Goal: Task Accomplishment & Management: Complete application form

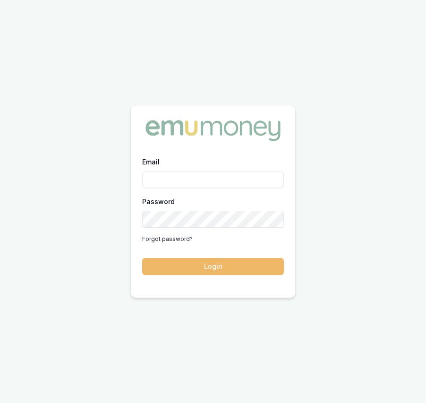
type input "eujin.ooi@emumoney.com.au"
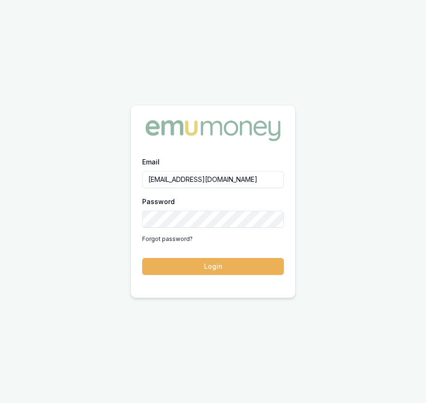
drag, startPoint x: 203, startPoint y: 260, endPoint x: 203, endPoint y: 254, distance: 5.7
click at [203, 260] on button "Login" at bounding box center [213, 266] width 142 height 17
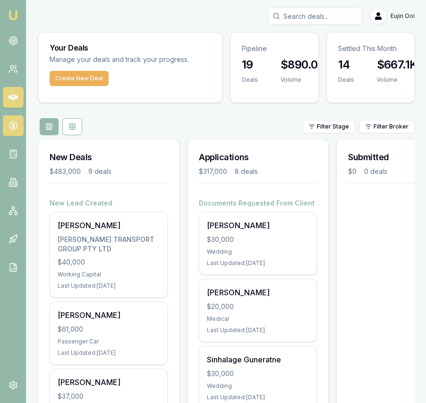
click at [22, 122] on link at bounding box center [13, 125] width 21 height 21
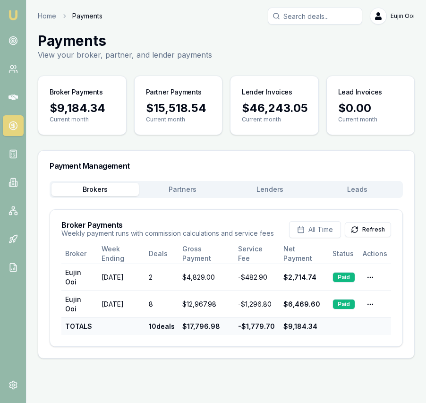
click at [270, 189] on button "Lenders" at bounding box center [269, 189] width 87 height 13
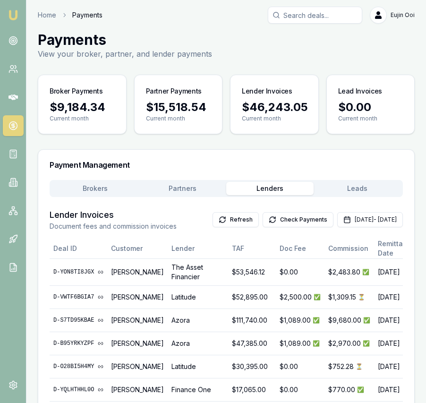
scroll to position [3, 0]
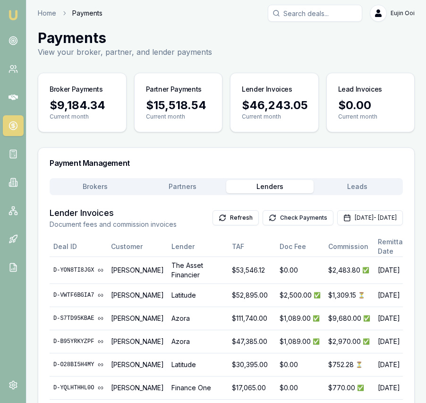
click at [270, 220] on icon at bounding box center [273, 219] width 6 height 3
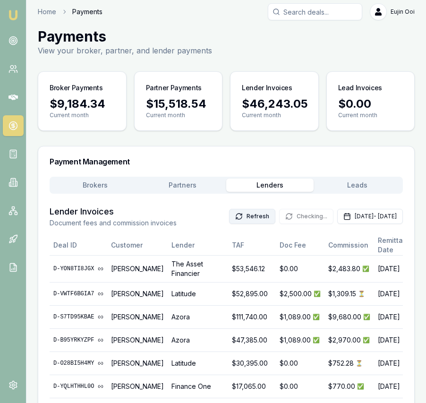
scroll to position [6, 0]
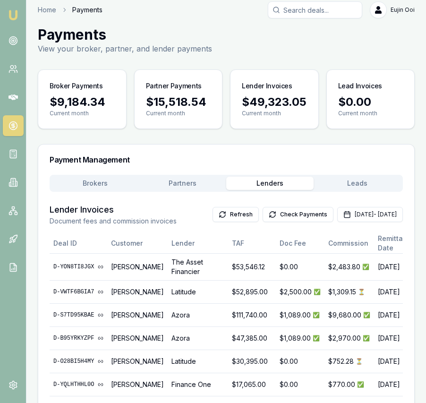
click at [266, 181] on button "Lenders" at bounding box center [269, 183] width 87 height 13
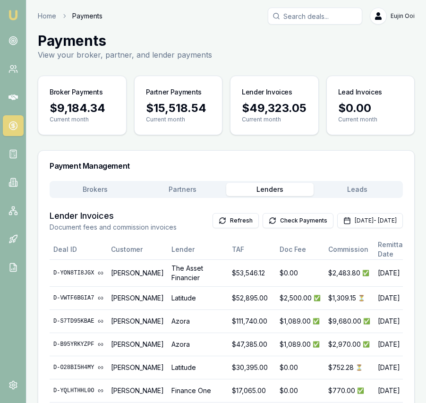
click at [97, 185] on button "Brokers" at bounding box center [94, 189] width 87 height 13
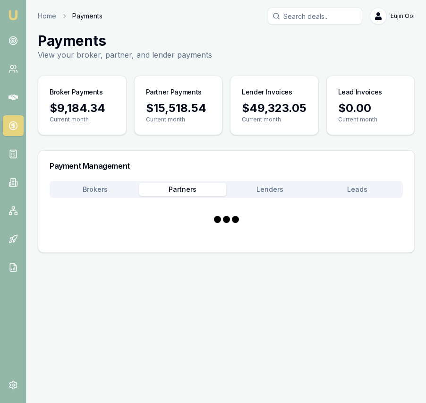
click at [191, 188] on button "Partners" at bounding box center [182, 189] width 87 height 13
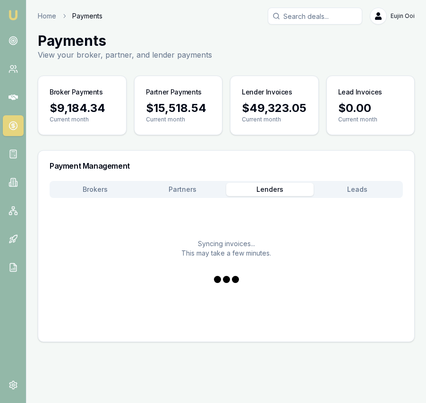
click at [276, 192] on button "Lenders" at bounding box center [269, 189] width 87 height 13
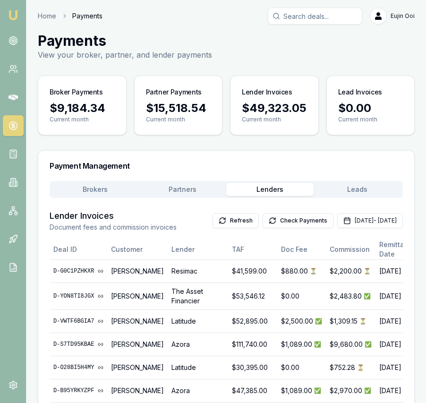
click at [274, 226] on button "Check Payments" at bounding box center [297, 220] width 71 height 15
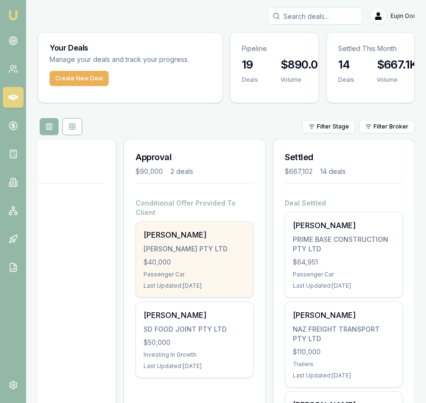
click at [195, 244] on div "[PERSON_NAME] PTY LTD" at bounding box center [195, 248] width 102 height 9
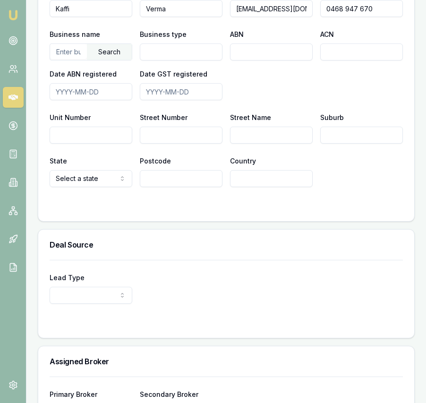
scroll to position [804, 0]
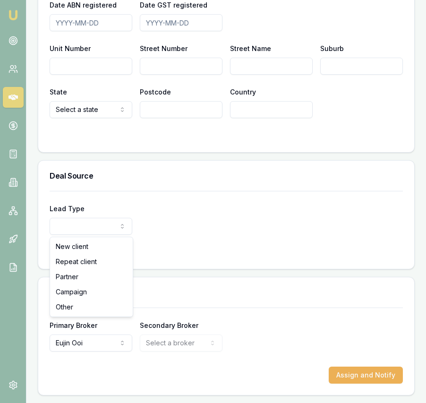
select select "PARTNER"
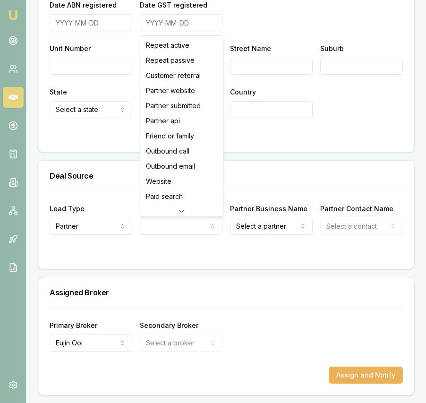
select select "PARTNER_SUBMITTED"
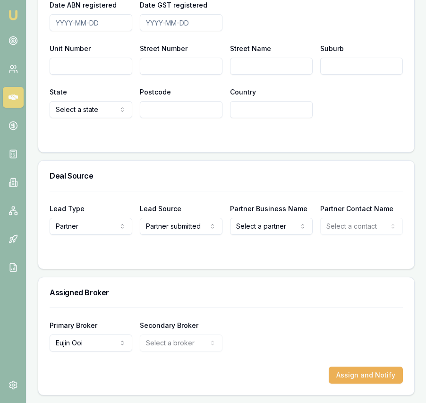
click at [270, 217] on div "Partner Business Name Select a partner SUNRISE FINANCE CORP PTY LTD PIONEER BUS…" at bounding box center [271, 219] width 83 height 32
select select "OTHER"
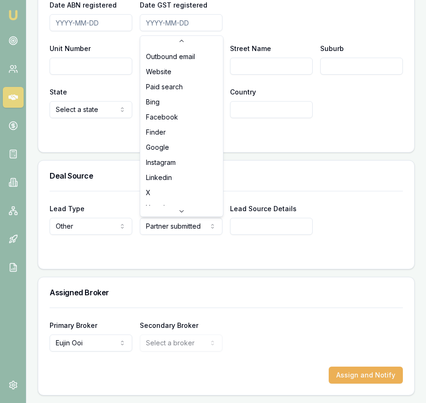
scroll to position [0, 0]
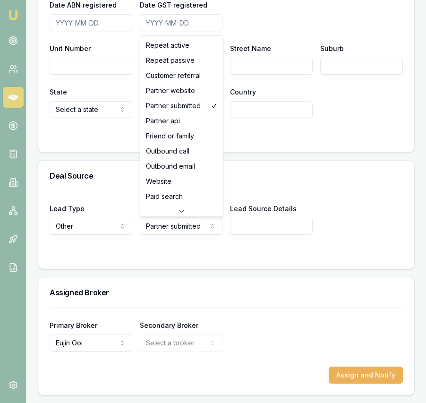
select select "CUSTOMER_REFERRAL"
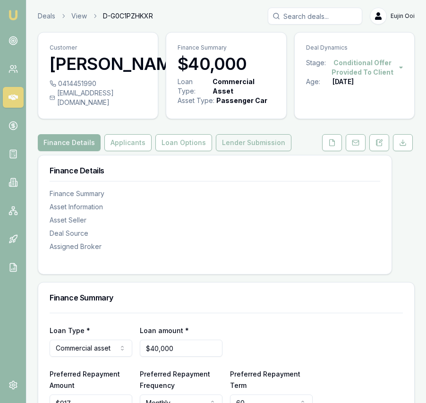
click at [263, 151] on button "Lender Submission" at bounding box center [254, 142] width 76 height 17
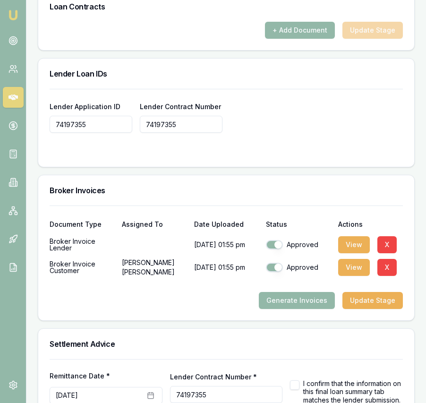
scroll to position [850, 0]
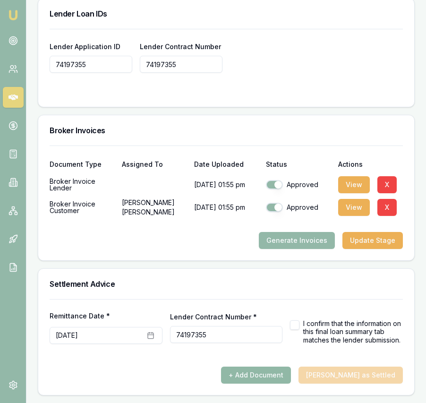
click at [285, 375] on button "+ Add Document" at bounding box center [256, 374] width 70 height 17
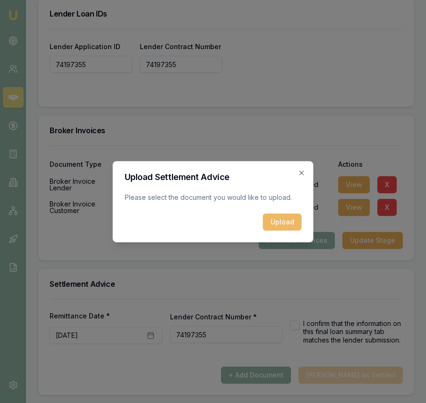
click at [279, 222] on button "Upload" at bounding box center [282, 221] width 39 height 17
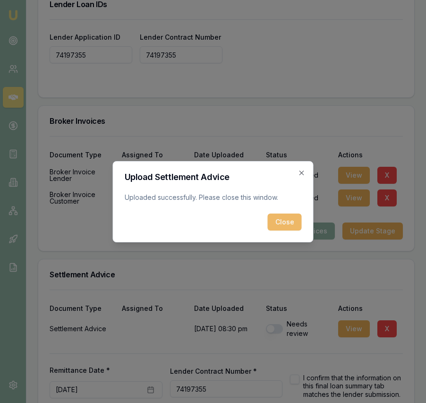
click at [274, 220] on button "Close" at bounding box center [285, 221] width 34 height 17
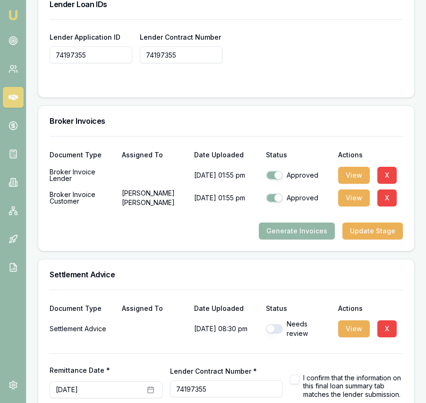
click at [272, 333] on button "button" at bounding box center [274, 328] width 17 height 9
checkbox input "true"
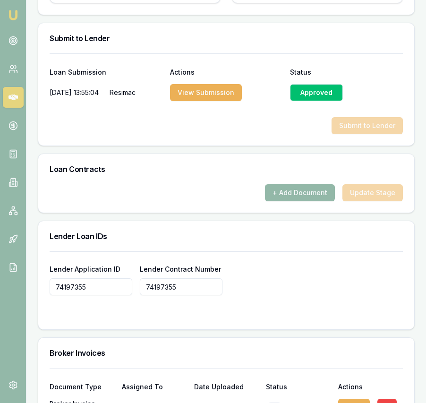
scroll to position [615, 0]
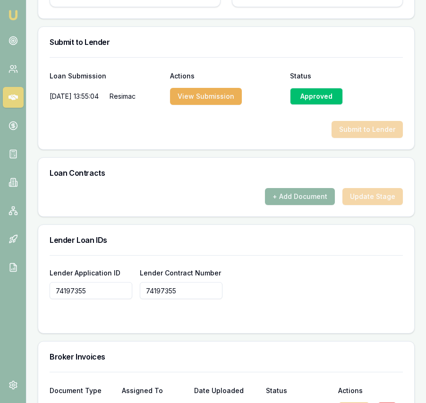
click at [301, 205] on button "+ Add Document" at bounding box center [300, 196] width 70 height 17
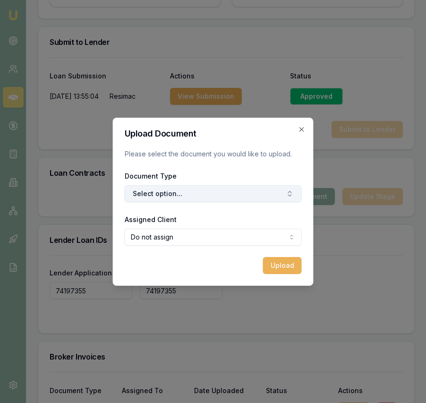
click at [176, 189] on button "Select option..." at bounding box center [213, 193] width 177 height 17
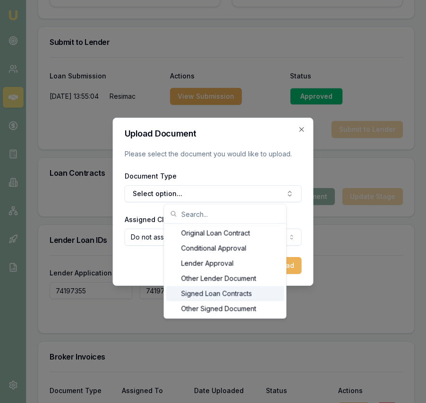
click at [205, 294] on div "Signed Loan Contracts" at bounding box center [225, 293] width 118 height 15
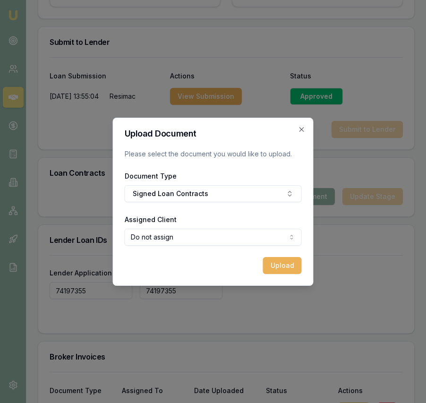
drag, startPoint x: 203, startPoint y: 246, endPoint x: 202, endPoint y: 239, distance: 7.1
click at [203, 246] on form "Upload Document Please select the document you would like to upload. Document T…" at bounding box center [213, 201] width 177 height 144
select select "U-JB56POO2A5"
click at [292, 268] on button "Upload" at bounding box center [282, 265] width 39 height 17
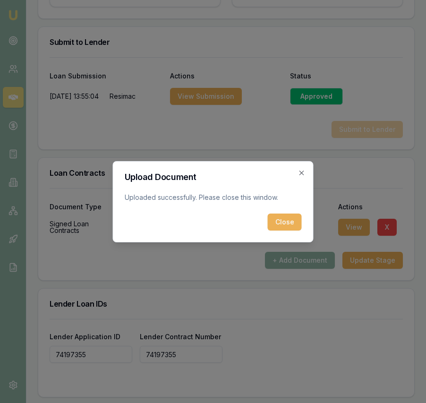
click at [289, 224] on button "Close" at bounding box center [285, 221] width 34 height 17
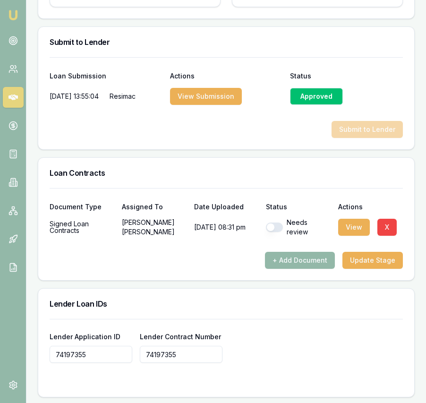
click at [277, 232] on button "button" at bounding box center [274, 226] width 17 height 9
checkbox input "true"
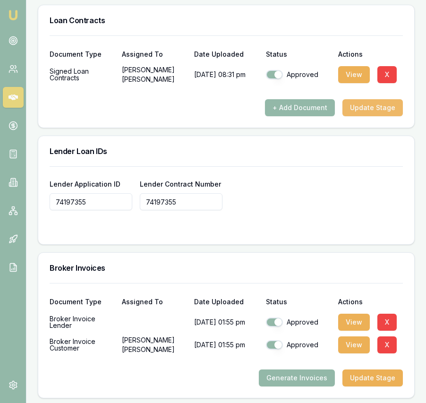
scroll to position [770, 0]
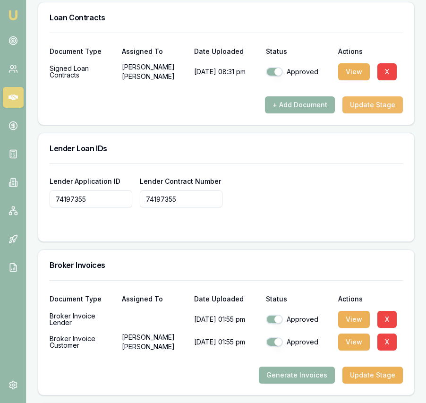
click at [384, 113] on button "Update Stage" at bounding box center [372, 104] width 60 height 17
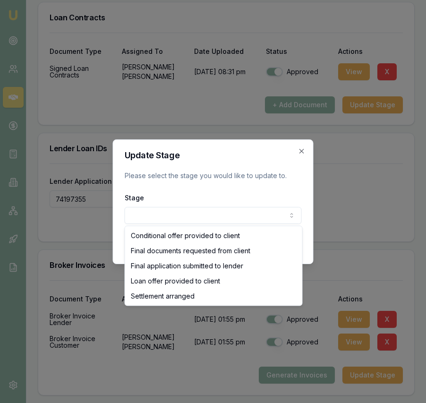
select select "SETTLEMENT_ARRANGED"
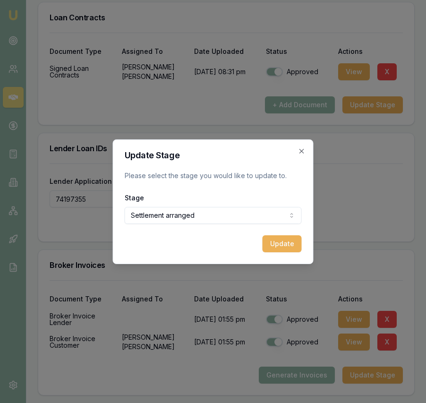
click at [296, 245] on button "Update" at bounding box center [281, 243] width 39 height 17
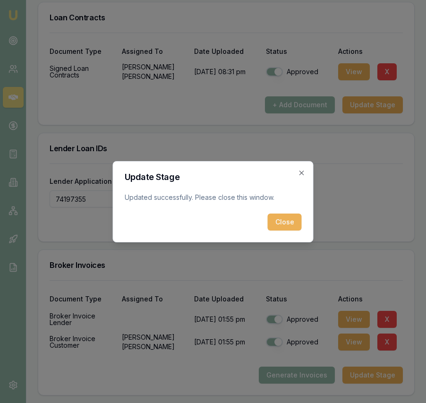
click at [291, 225] on button "Close" at bounding box center [285, 221] width 34 height 17
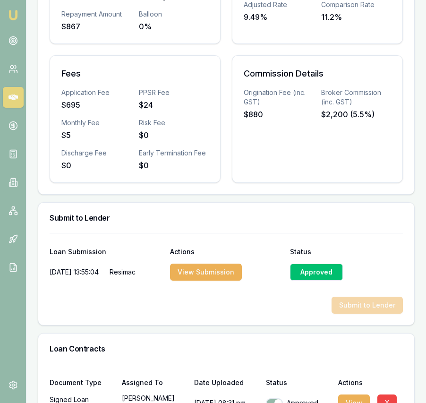
scroll to position [0, 0]
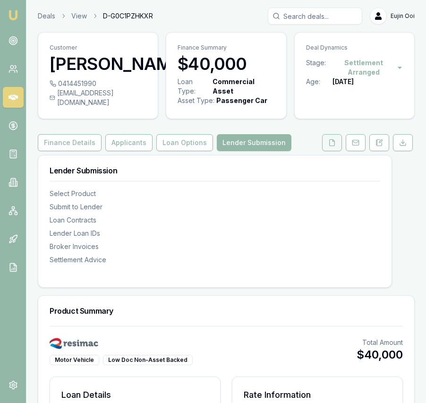
click at [335, 146] on icon at bounding box center [332, 143] width 8 height 8
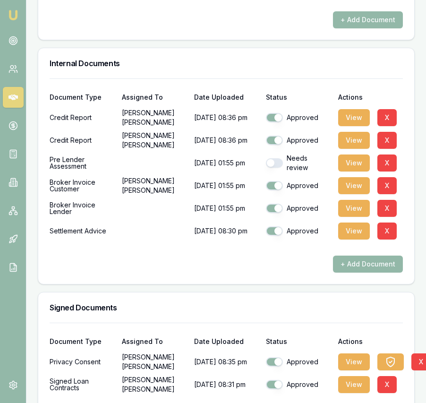
scroll to position [598, 0]
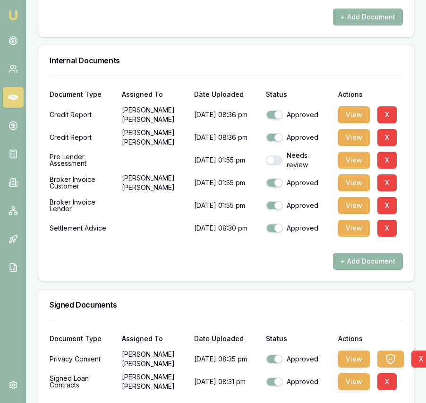
click at [273, 165] on button "button" at bounding box center [274, 159] width 17 height 9
checkbox input "true"
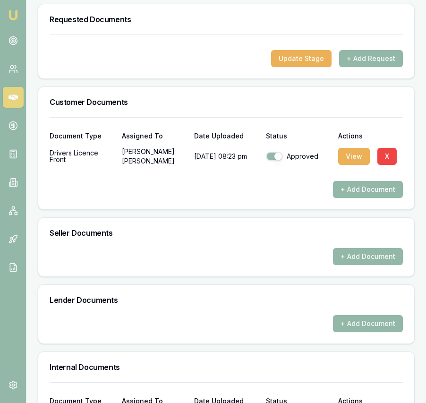
scroll to position [288, 0]
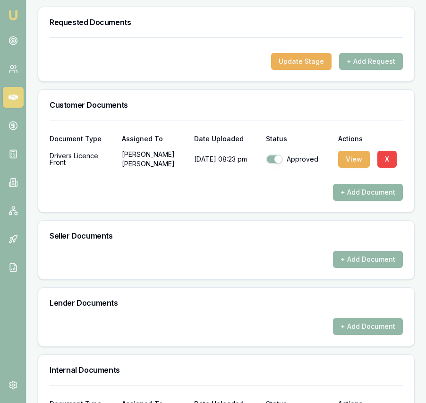
click at [348, 198] on button "+ Add Document" at bounding box center [368, 192] width 70 height 17
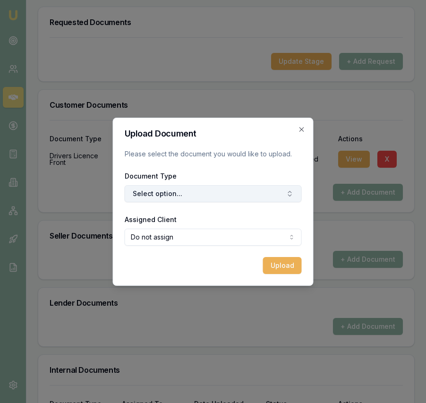
click at [149, 197] on button "Select option..." at bounding box center [213, 193] width 177 height 17
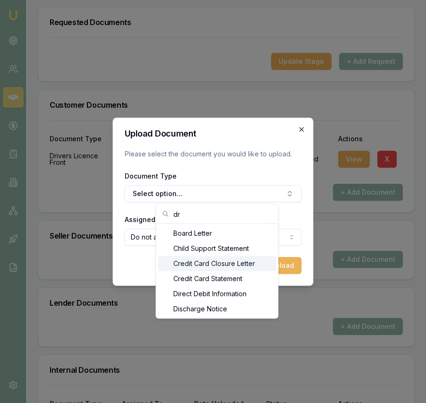
type input "dr"
click at [302, 130] on icon "button" at bounding box center [301, 129] width 4 height 4
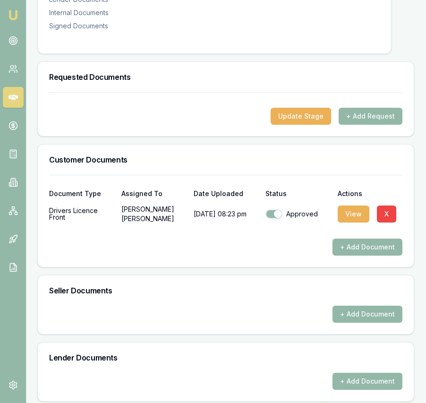
scroll to position [0, 0]
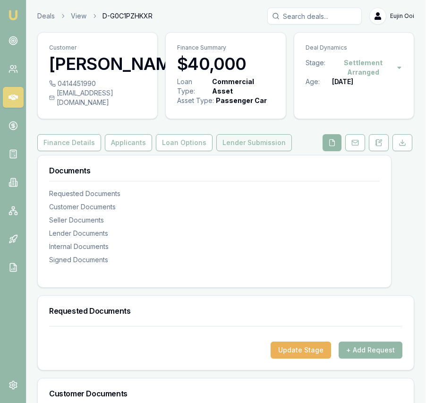
click at [277, 147] on button "Lender Submission" at bounding box center [254, 142] width 76 height 17
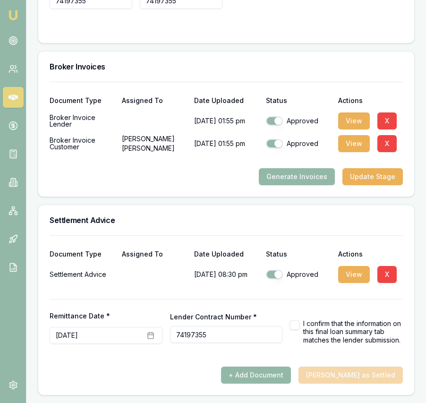
scroll to position [974, 0]
click at [149, 339] on icon "button" at bounding box center [151, 335] width 8 height 8
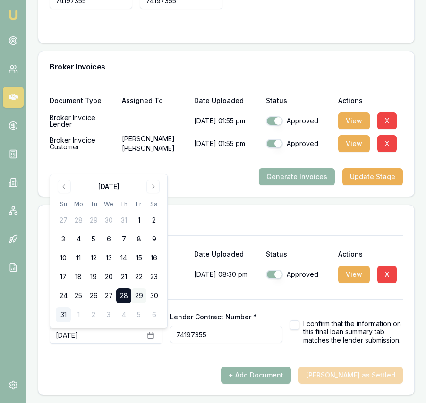
click at [139, 295] on button "29" at bounding box center [138, 295] width 15 height 15
click at [236, 309] on div "Remittance Date * August 29th, 2025 Lender Contract Number * 74197355 I confirm…" at bounding box center [226, 321] width 353 height 45
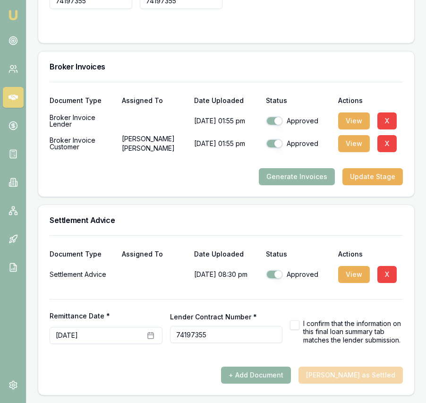
click at [301, 330] on div "I confirm that the information on this final loan summary tab matches the lende…" at bounding box center [346, 331] width 113 height 25
click at [292, 330] on button "button" at bounding box center [294, 324] width 9 height 9
checkbox input "true"
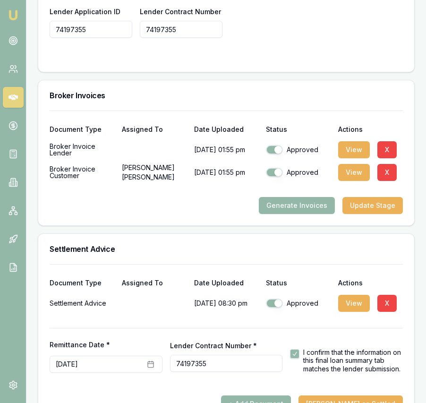
scroll to position [978, 0]
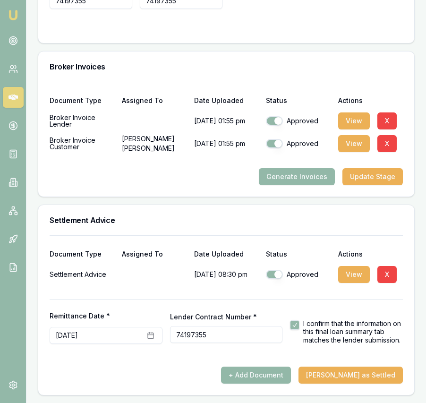
click at [352, 366] on div at bounding box center [226, 363] width 353 height 8
click at [351, 372] on button "Mark Deal as Settled" at bounding box center [350, 374] width 104 height 17
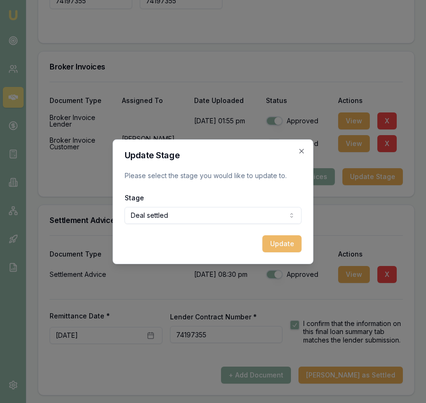
click at [275, 248] on button "Update" at bounding box center [281, 243] width 39 height 17
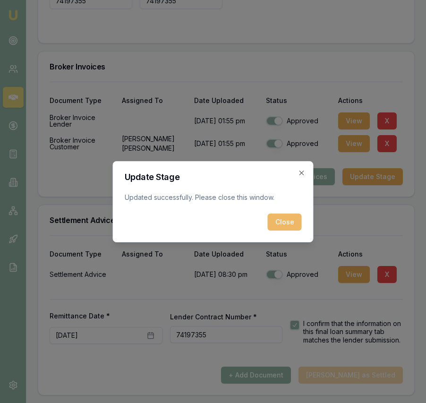
click at [278, 225] on button "Close" at bounding box center [285, 221] width 34 height 17
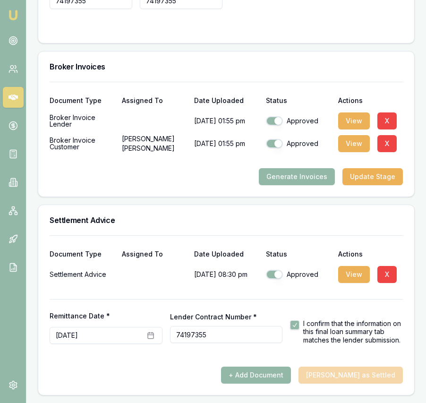
click at [14, 14] on img at bounding box center [13, 14] width 11 height 11
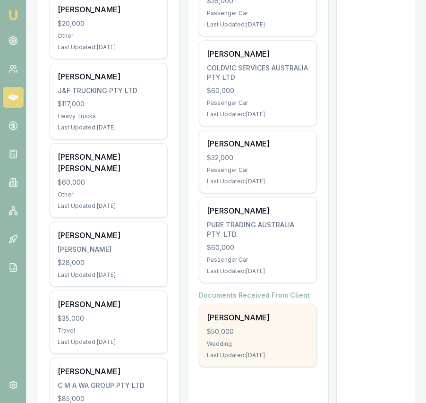
scroll to position [0, 8]
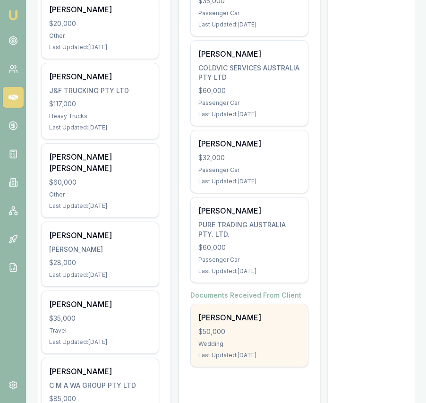
click at [277, 337] on div "Usman Siddiq $50,000 Wedding Last Updated: 5 days ago" at bounding box center [249, 335] width 117 height 62
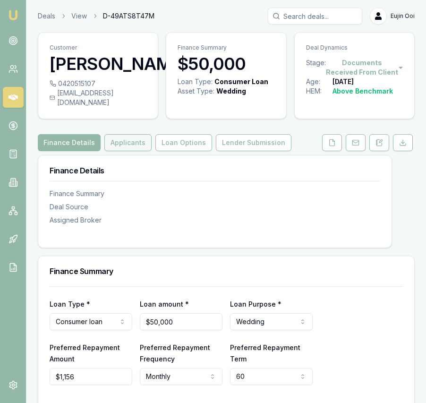
click at [137, 151] on button "Applicants" at bounding box center [127, 142] width 47 height 17
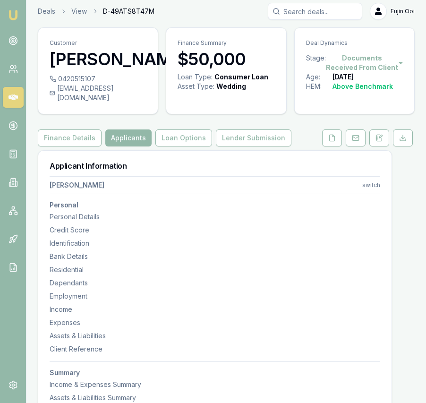
scroll to position [5, 0]
click at [85, 146] on button "Finance Details" at bounding box center [70, 137] width 64 height 17
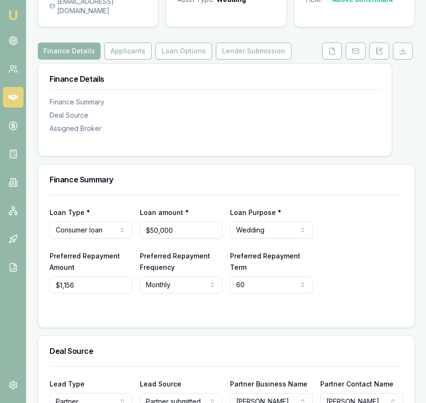
scroll to position [93, 0]
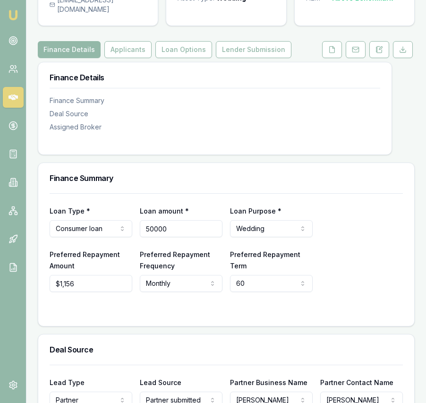
click at [186, 234] on input "50000" at bounding box center [181, 228] width 83 height 17
click at [187, 234] on input "50000" at bounding box center [181, 228] width 83 height 17
type input "$48,000"
click at [238, 284] on div "Preferred Repayment Term 60 12 24 36 48 60 72 84" at bounding box center [271, 269] width 83 height 43
click at [240, 293] on html "Emu Broker Deals View D-49ATS8T47M Eujin Ooi Toggle Menu Customer Usman Siddiq …" at bounding box center [213, 108] width 426 height 403
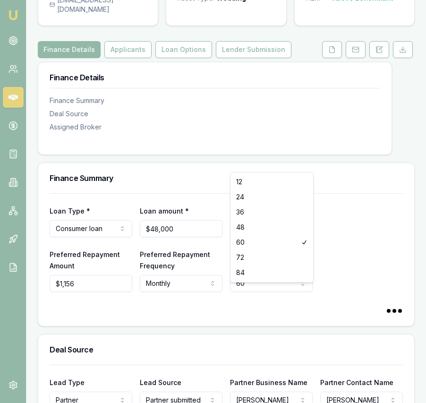
select select "84"
click at [94, 292] on input "1155.73" at bounding box center [91, 283] width 83 height 17
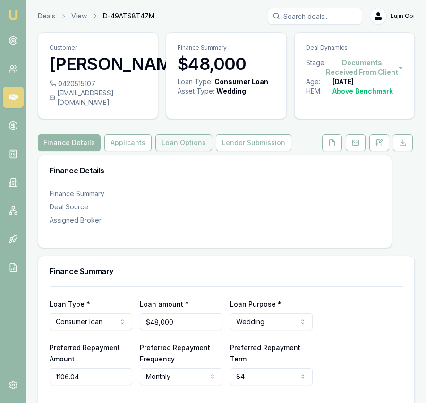
type input "$1,106"
click at [182, 151] on button "Loan Options" at bounding box center [183, 142] width 57 height 17
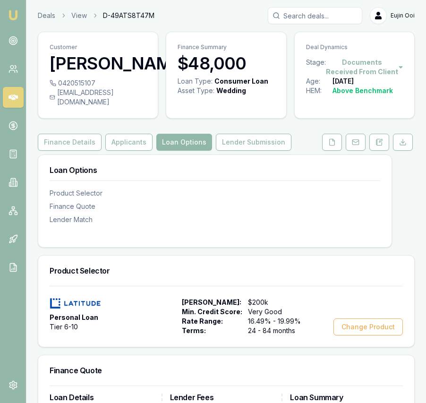
click at [184, 149] on button "Loan Options" at bounding box center [184, 142] width 56 height 17
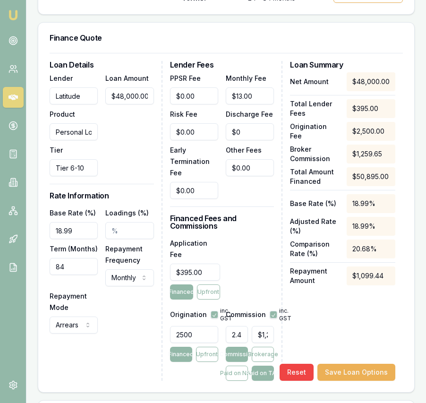
scroll to position [336, 0]
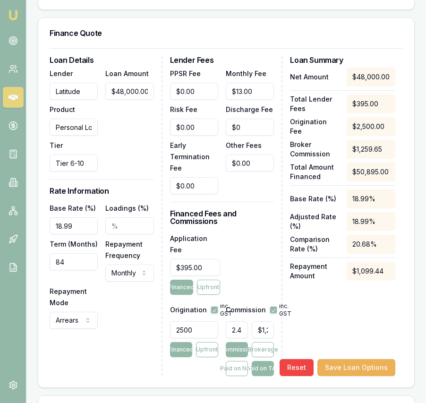
click at [197, 324] on input "2500" at bounding box center [194, 329] width 48 height 17
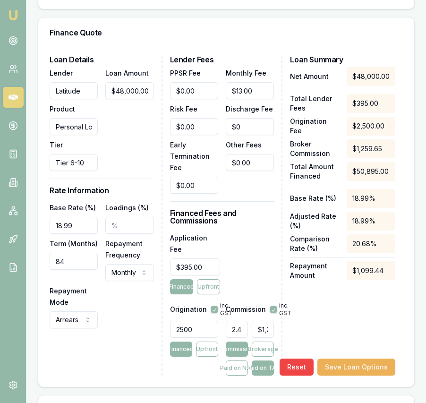
click at [197, 324] on input "2500" at bounding box center [194, 329] width 48 height 17
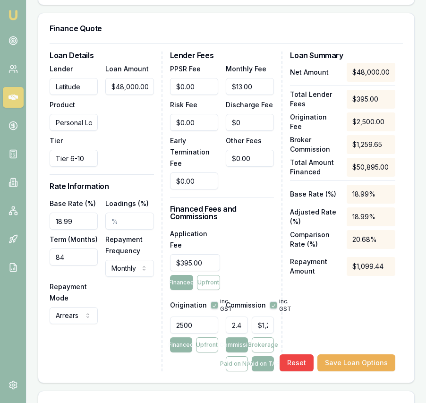
type input "2"
type input "$1,197.83"
type input "22"
type input "$1,198.32"
type input "220"
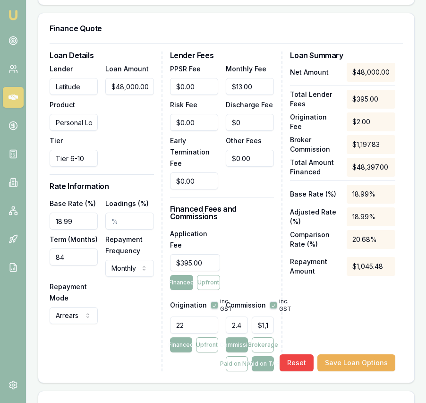
type input "$1,203.22"
type input "2200"
type input "$1,252.23"
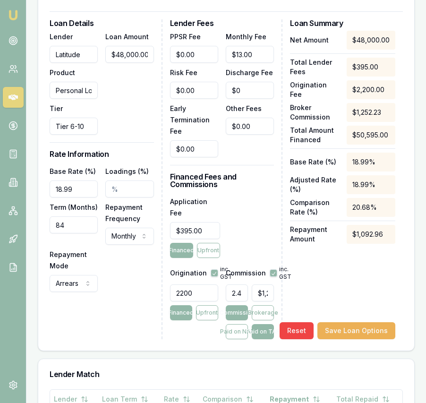
scroll to position [377, 0]
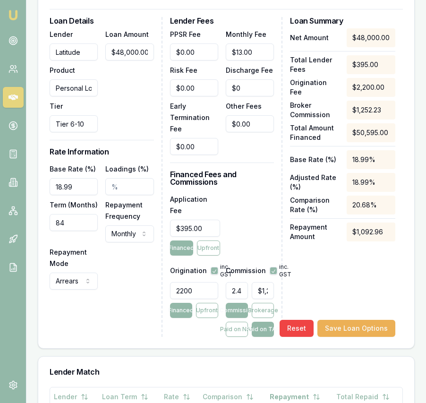
type input "2200.00"
click at [326, 280] on div "Net Amount $48,000.00 Total Lender Fees $395.00 Origination Fee $2,200.00 Broke…" at bounding box center [342, 182] width 105 height 308
click at [360, 324] on button "Save Loan Options" at bounding box center [356, 328] width 78 height 17
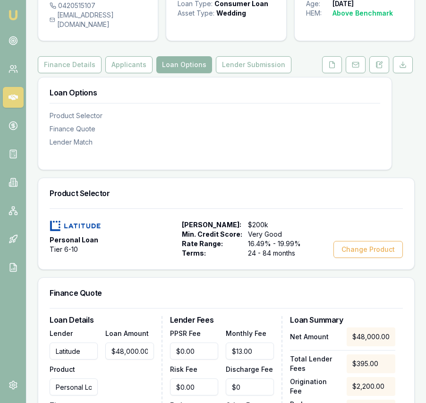
scroll to position [64, 0]
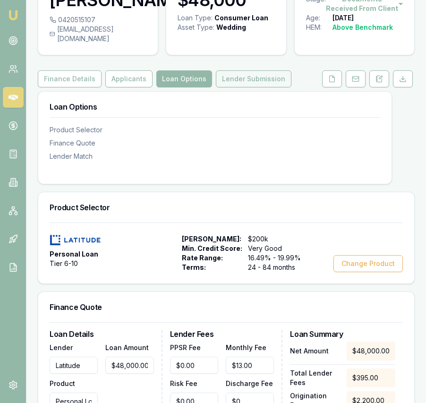
click at [250, 87] on button "Lender Submission" at bounding box center [254, 78] width 76 height 17
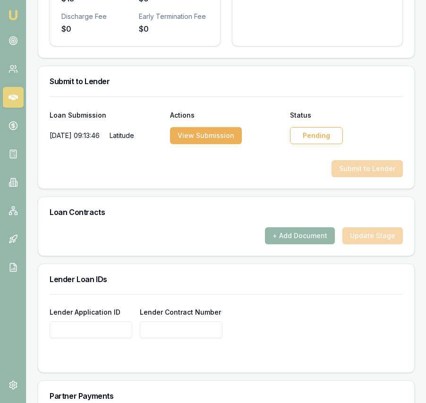
scroll to position [593, 0]
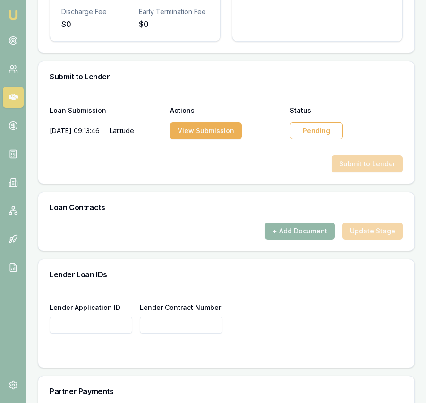
click at [312, 133] on div "Pending" at bounding box center [316, 130] width 53 height 17
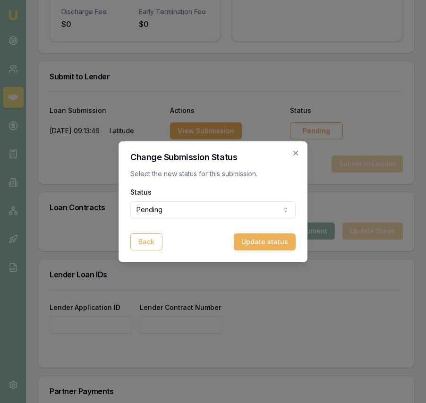
drag, startPoint x: 266, startPoint y: 220, endPoint x: 264, endPoint y: 206, distance: 14.4
click at [266, 220] on form "Status Pending Pending Approved Rejected Back Update status" at bounding box center [212, 218] width 165 height 64
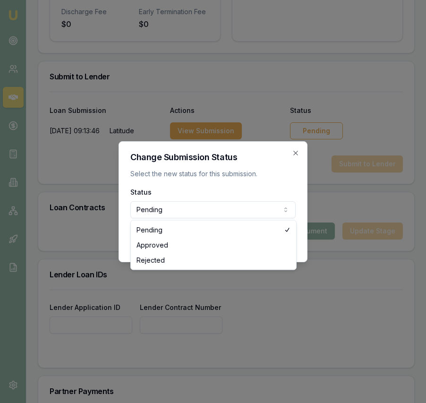
select select "APPROVED"
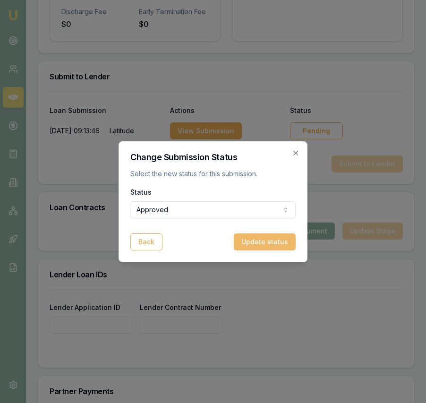
click at [257, 233] on button "Update status" at bounding box center [265, 241] width 62 height 17
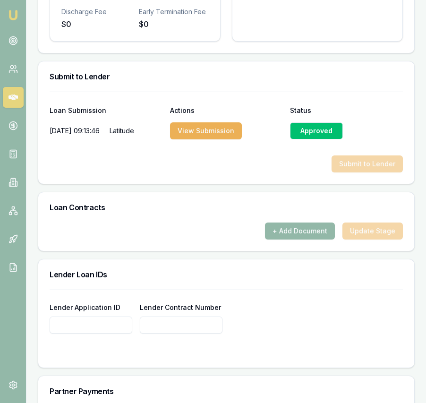
click at [77, 333] on input "Lender Application ID" at bounding box center [91, 324] width 83 height 17
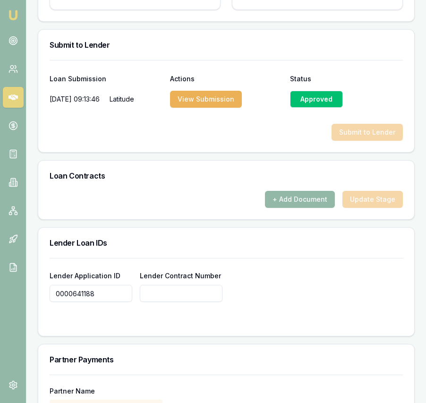
scroll to position [632, 0]
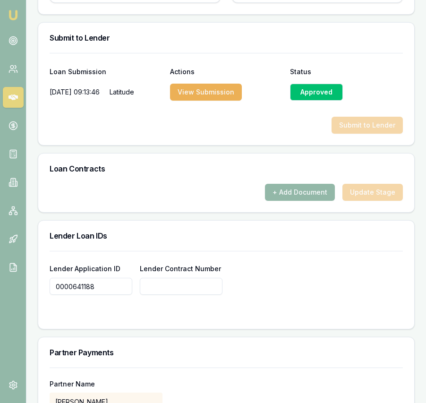
drag, startPoint x: 106, startPoint y: 295, endPoint x: 41, endPoint y: 291, distance: 65.2
click at [41, 291] on div "Lender Application ID 0000641188 Lender Contract Number" at bounding box center [226, 290] width 376 height 78
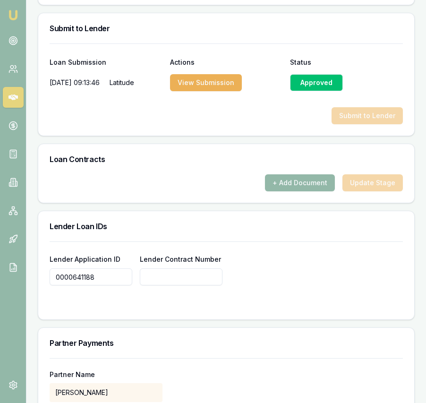
scroll to position [643, 0]
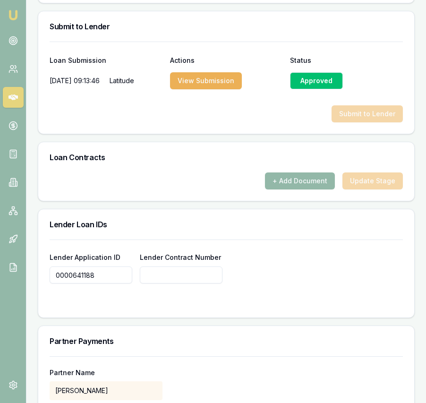
type input "0000641188"
click at [205, 283] on input "Lender Contract Number" at bounding box center [181, 274] width 83 height 17
paste input "0000641188"
type input "0000641188"
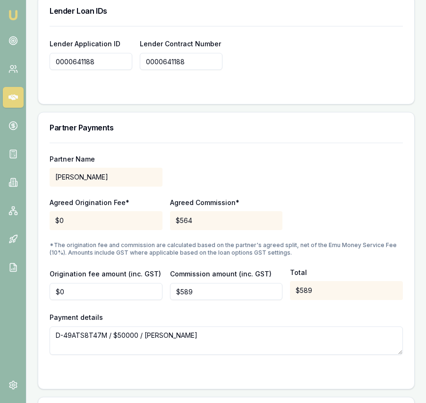
scroll to position [857, 0]
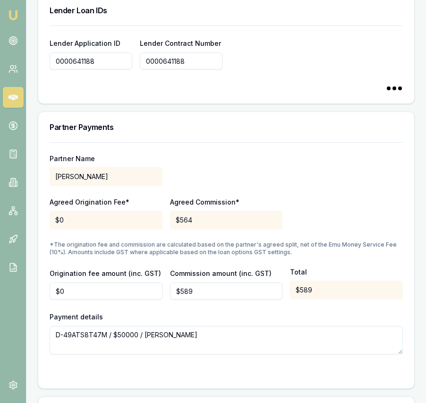
type input "0000641188"
click at [210, 299] on input "589.1180625" at bounding box center [226, 290] width 113 height 17
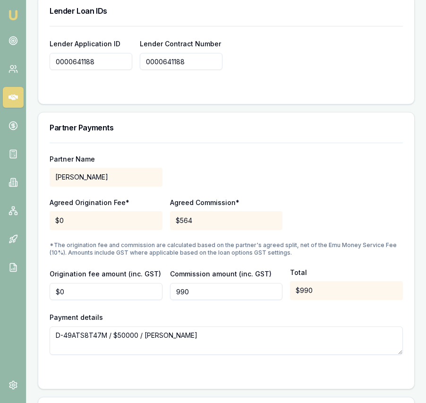
type input "$990"
click at [186, 268] on div "Partner Name DHANKHAR, SANJEEV Agreed Origination Fee* $0 Agreed Commission* $5…" at bounding box center [226, 249] width 353 height 212
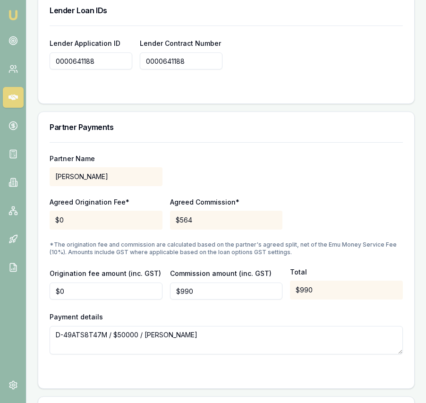
drag, startPoint x: 125, startPoint y: 343, endPoint x: 116, endPoint y: 344, distance: 8.5
click at [116, 344] on textarea "D-49ATS8T47M / $50000 / Usman Siddiq" at bounding box center [226, 340] width 353 height 28
type textarea "D-49ATS8T47M / $48000 / Usman Siddiq"
click at [229, 244] on div "Partner Name DHANKHAR, SANJEEV Agreed Origination Fee* $0 Agreed Commission* $5…" at bounding box center [226, 248] width 353 height 212
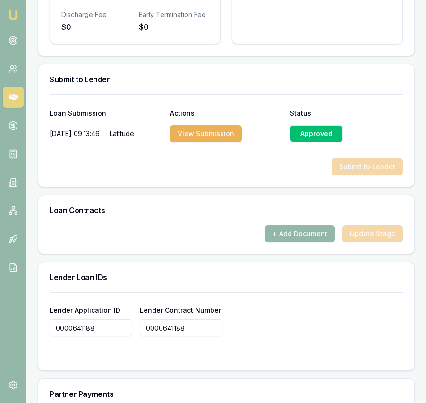
scroll to position [602, 0]
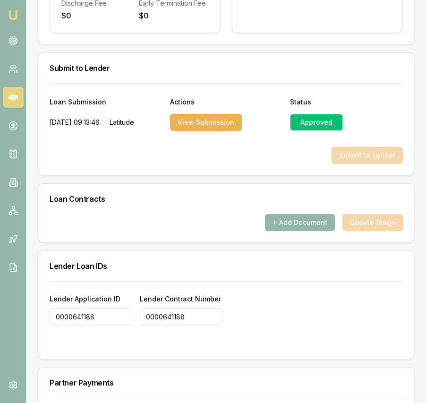
click at [288, 231] on button "+ Add Document" at bounding box center [300, 222] width 70 height 17
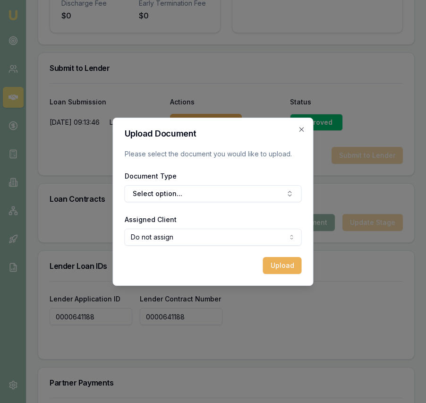
scroll to position [606, 0]
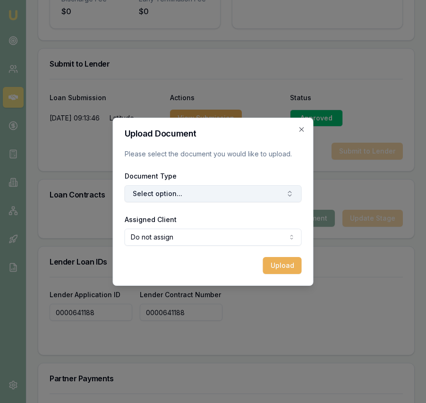
click at [163, 188] on button "Select option..." at bounding box center [213, 193] width 177 height 17
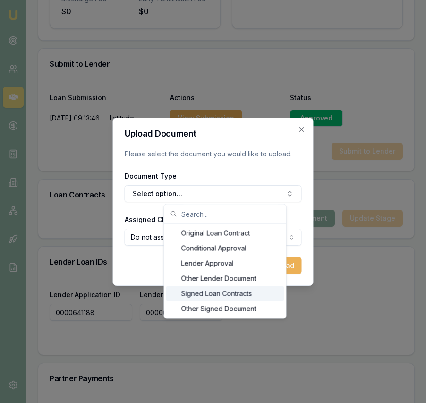
click at [197, 292] on div "Signed Loan Contracts" at bounding box center [225, 293] width 118 height 15
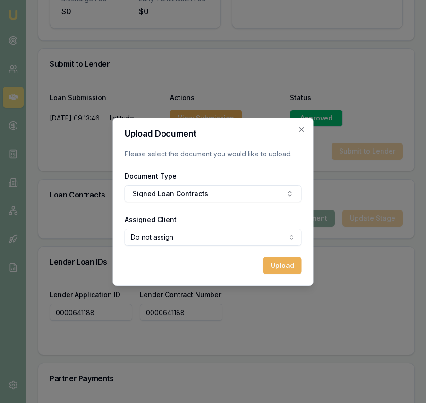
select select "U-LPXLIG1URS"
click at [283, 266] on button "Upload" at bounding box center [282, 265] width 39 height 17
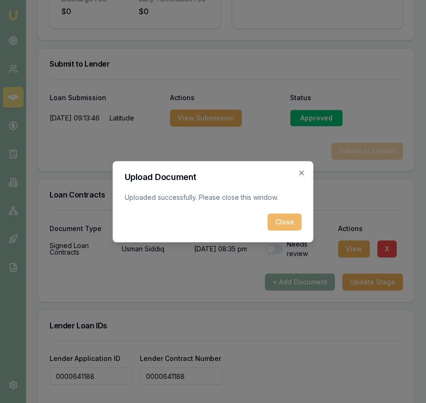
click at [275, 218] on button "Close" at bounding box center [285, 221] width 34 height 17
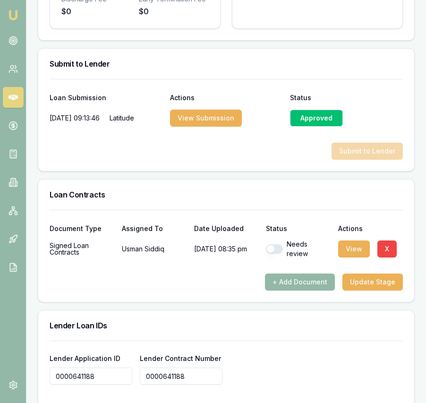
click at [280, 254] on button "button" at bounding box center [274, 248] width 17 height 9
checkbox input "true"
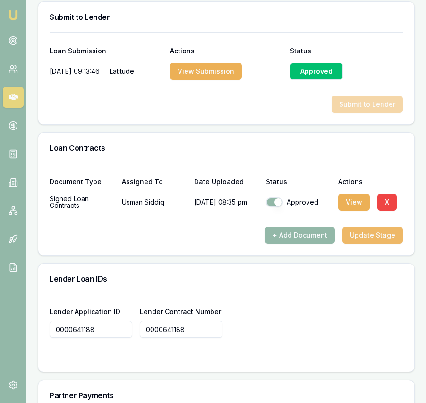
click at [386, 241] on button "Update Stage" at bounding box center [372, 235] width 60 height 17
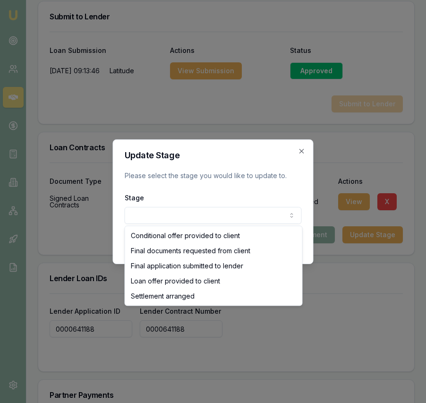
select select "SETTLEMENT_ARRANGED"
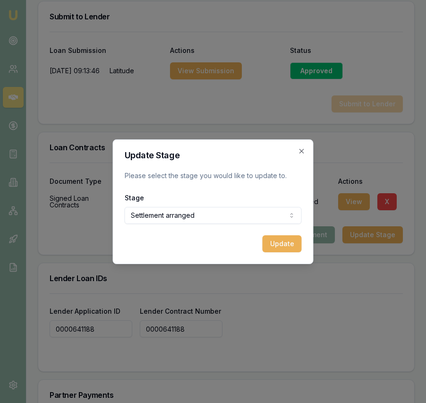
click at [282, 243] on button "Update" at bounding box center [281, 243] width 39 height 17
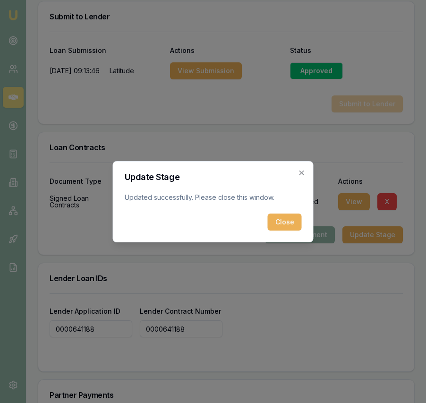
click at [276, 217] on button "Close" at bounding box center [285, 221] width 34 height 17
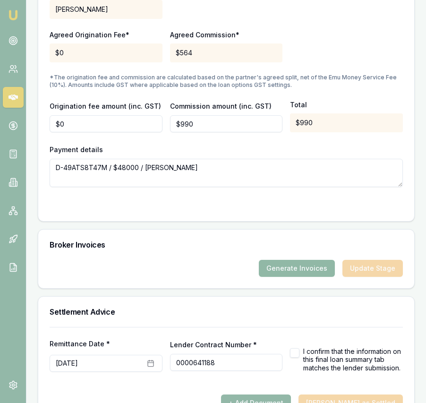
scroll to position [1125, 0]
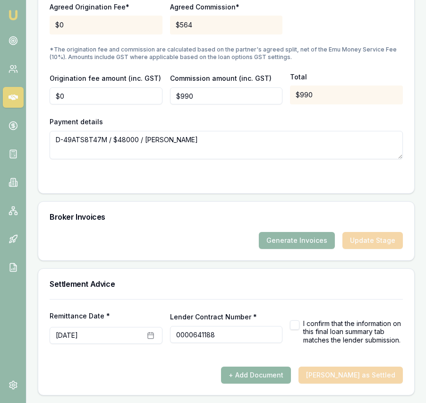
click at [291, 375] on button "+ Add Document" at bounding box center [256, 374] width 70 height 17
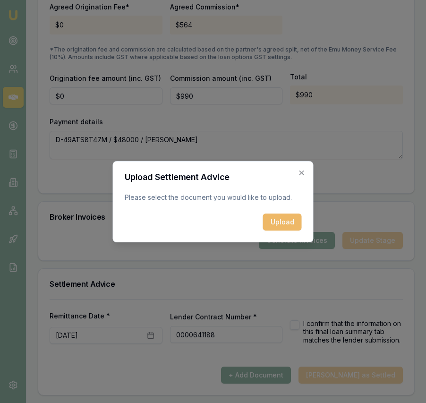
click at [296, 224] on button "Upload" at bounding box center [282, 221] width 39 height 17
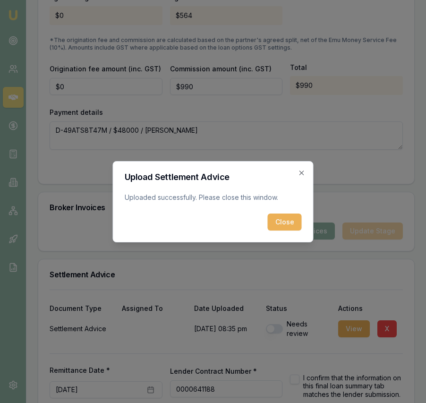
click at [284, 216] on button "Close" at bounding box center [285, 221] width 34 height 17
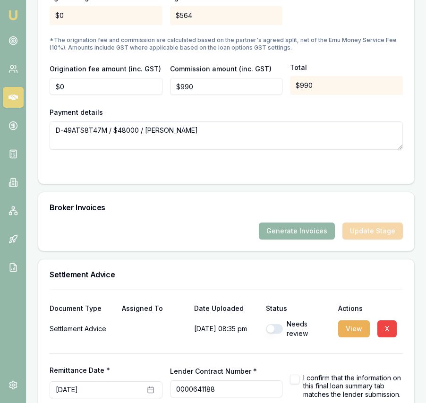
click at [277, 333] on button "button" at bounding box center [274, 328] width 17 height 9
checkbox input "true"
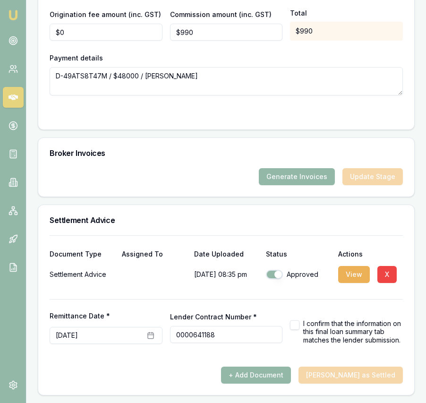
click at [296, 324] on button "button" at bounding box center [294, 324] width 9 height 9
checkbox input "true"
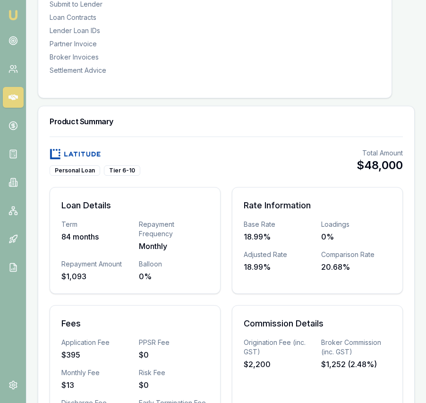
scroll to position [0, 0]
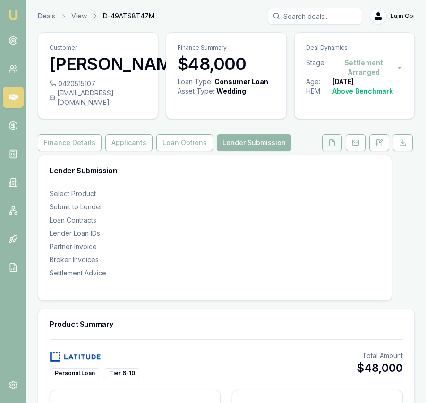
click at [336, 151] on button at bounding box center [332, 142] width 20 height 17
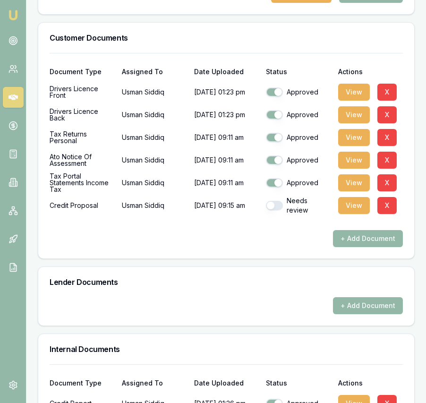
scroll to position [368, 0]
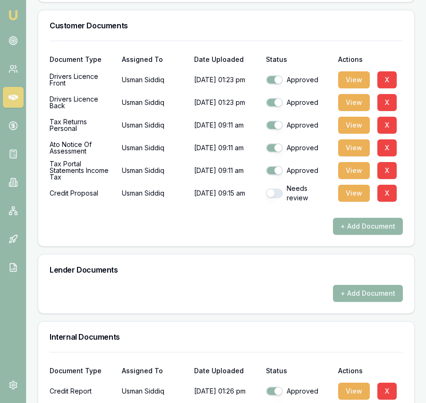
click at [273, 198] on button "button" at bounding box center [274, 192] width 17 height 9
checkbox input "true"
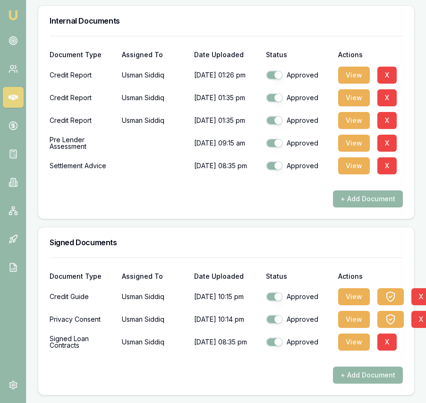
scroll to position [0, 0]
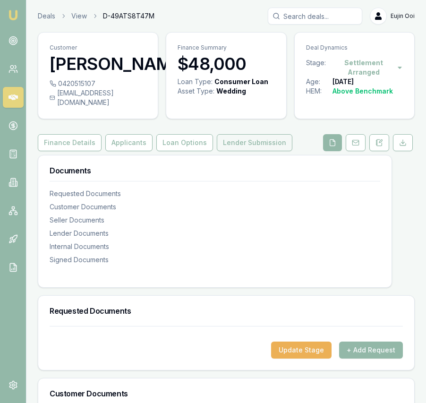
click at [261, 151] on button "Lender Submission" at bounding box center [255, 142] width 76 height 17
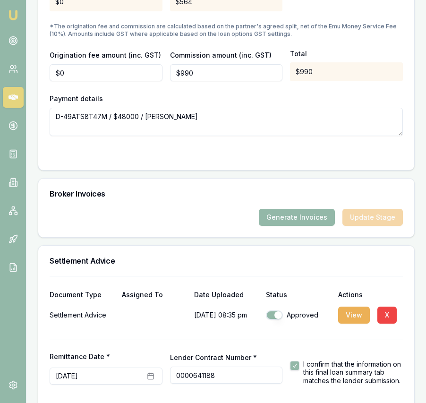
scroll to position [1189, 0]
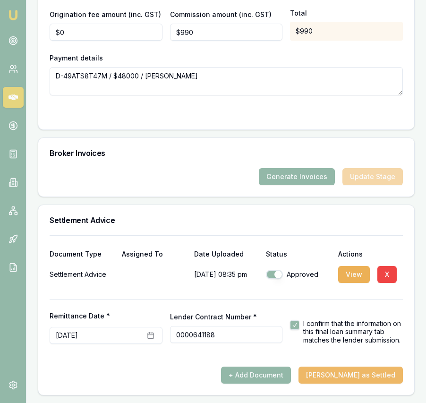
click at [344, 377] on button "Mark Deal as Settled" at bounding box center [350, 374] width 104 height 17
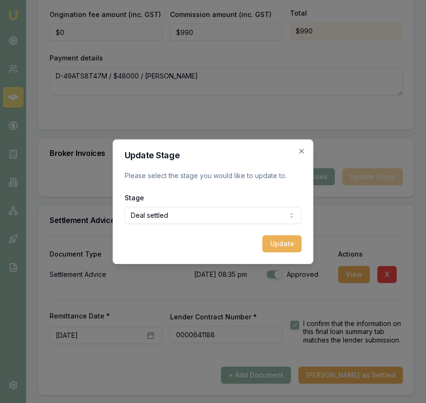
click at [272, 243] on button "Update" at bounding box center [281, 243] width 39 height 17
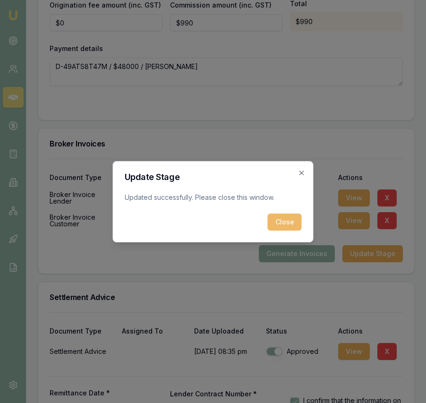
click at [279, 219] on button "Close" at bounding box center [285, 221] width 34 height 17
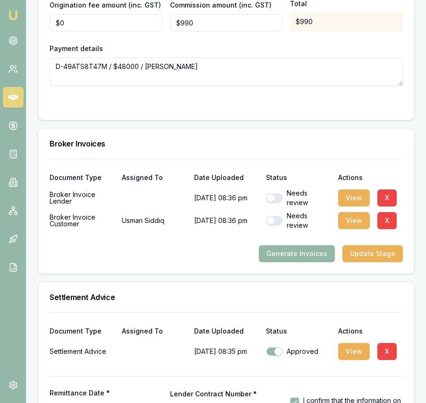
click at [273, 207] on div "Needs review" at bounding box center [298, 197] width 65 height 19
click at [276, 203] on button "button" at bounding box center [274, 197] width 17 height 9
checkbox input "true"
click at [274, 225] on button "button" at bounding box center [274, 220] width 17 height 9
checkbox input "true"
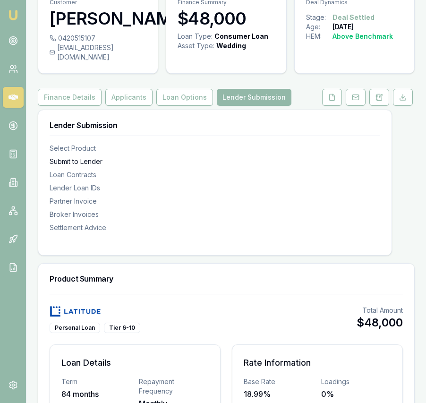
scroll to position [0, 0]
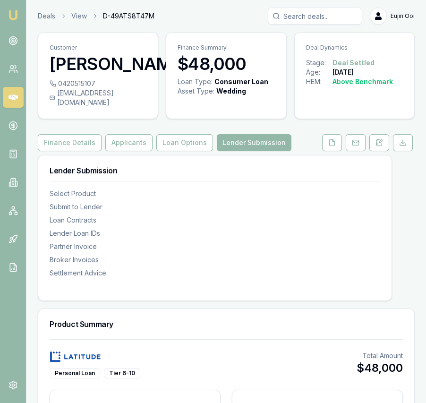
click at [14, 14] on img at bounding box center [13, 14] width 11 height 11
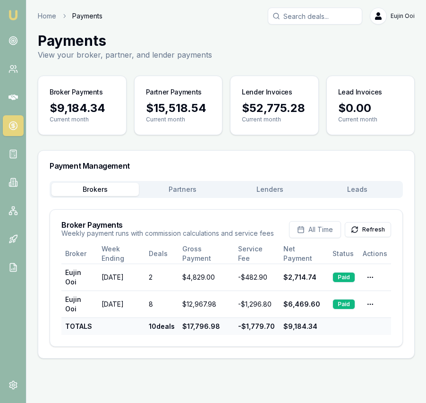
click at [272, 188] on button "Lenders" at bounding box center [269, 189] width 87 height 13
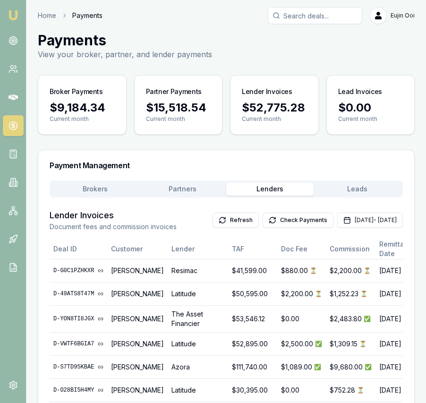
scroll to position [2, 0]
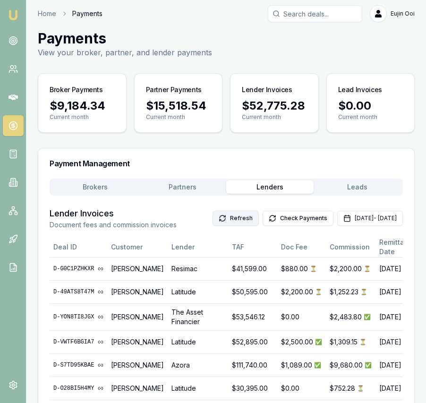
click at [216, 220] on button "Refresh" at bounding box center [235, 218] width 46 height 15
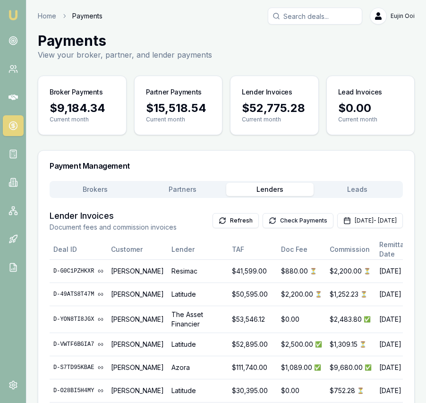
click at [262, 220] on button "Check Payments" at bounding box center [297, 220] width 71 height 15
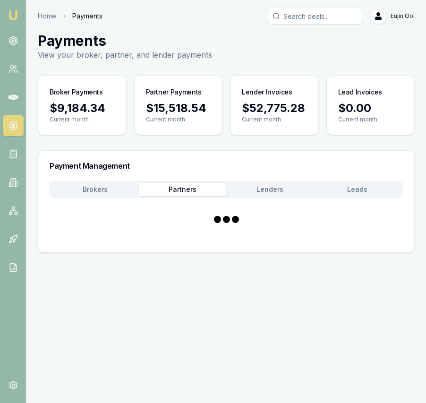
click at [208, 186] on button "Partners" at bounding box center [182, 189] width 87 height 13
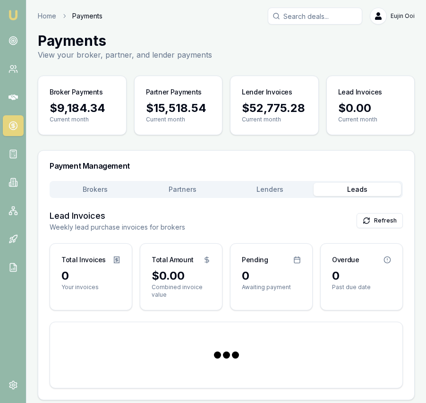
click at [355, 189] on button "Leads" at bounding box center [356, 189] width 87 height 13
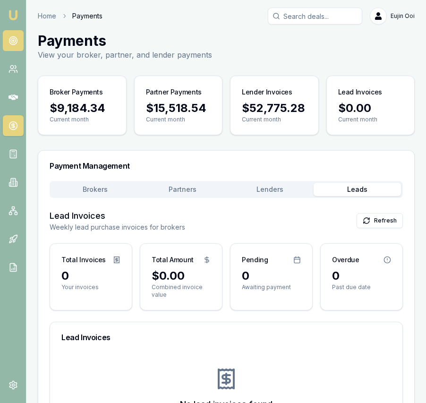
click at [11, 37] on circle at bounding box center [13, 41] width 8 height 8
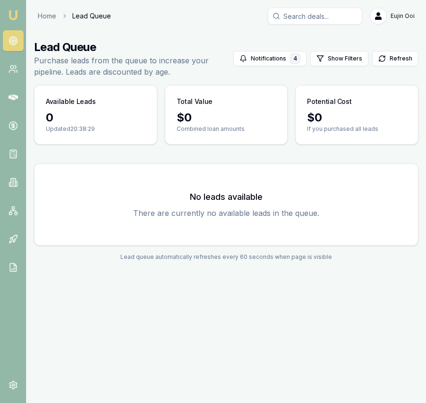
click at [14, 12] on img at bounding box center [13, 14] width 11 height 11
